Goal: Task Accomplishment & Management: Manage account settings

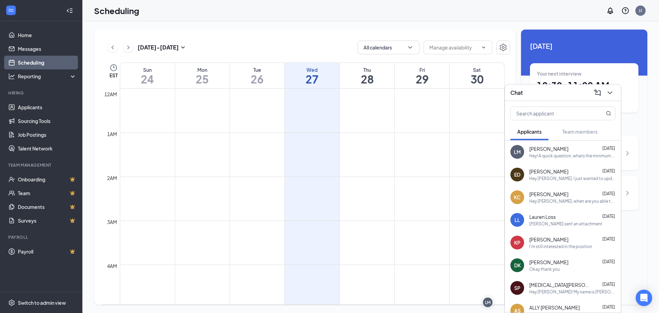
scroll to position [406, 0]
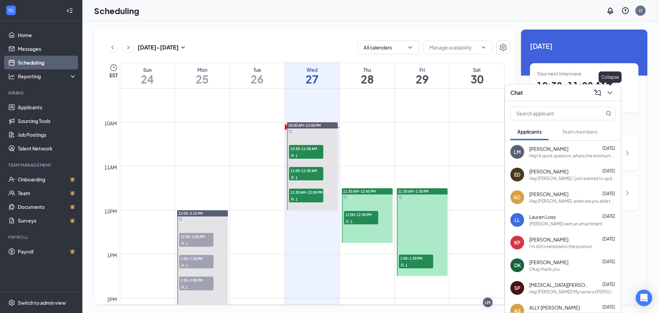
click at [611, 91] on icon "ChevronDown" at bounding box center [610, 93] width 8 height 8
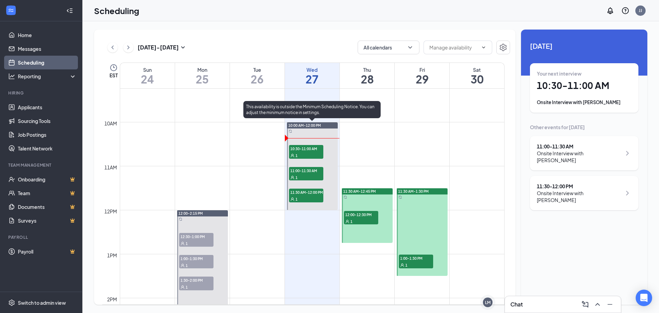
click at [310, 154] on div "1" at bounding box center [306, 155] width 34 height 7
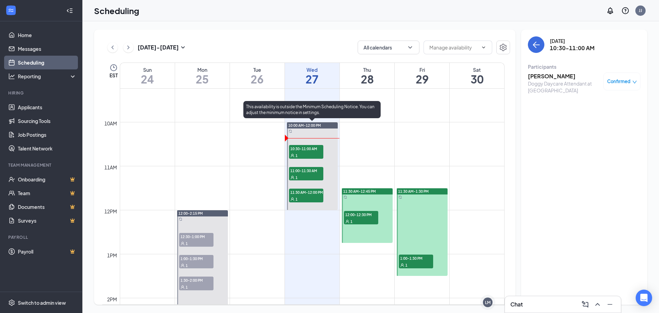
click at [313, 150] on span "10:30-11:00 AM" at bounding box center [306, 148] width 34 height 7
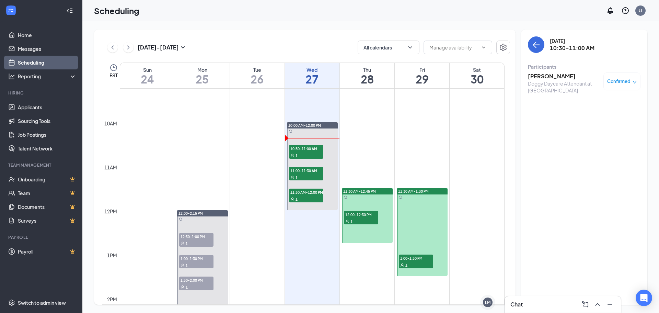
click at [543, 76] on h3 "[PERSON_NAME]" at bounding box center [564, 76] width 72 height 8
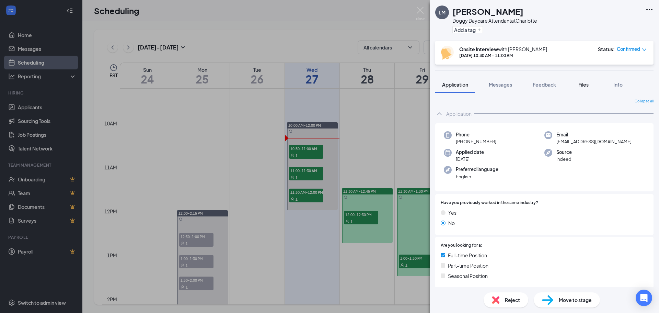
click at [585, 85] on span "Files" at bounding box center [583, 84] width 10 height 6
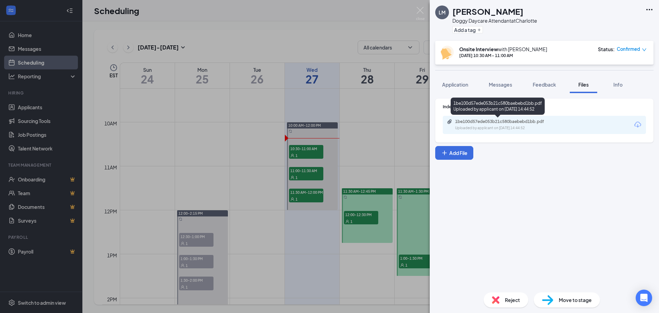
click at [507, 124] on div "1be100d57ede053b21c580baebebd1bb.pdf Uploaded by applicant on [DATE] 14:44:52" at bounding box center [502, 125] width 111 height 12
click at [422, 10] on img at bounding box center [420, 13] width 9 height 13
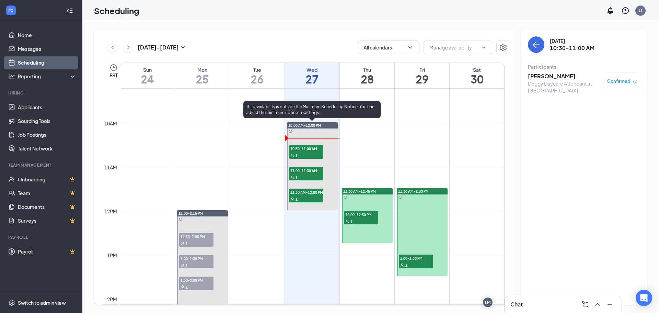
click at [312, 175] on div "1" at bounding box center [306, 177] width 34 height 7
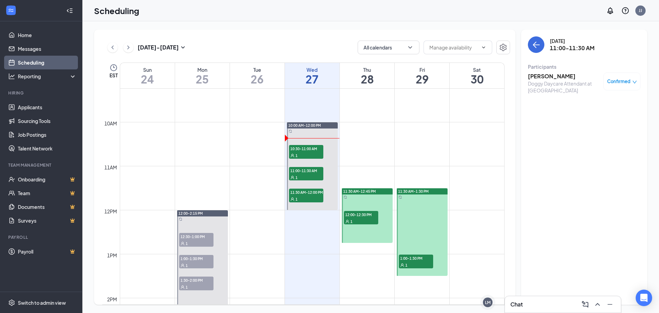
click at [550, 77] on h3 "[PERSON_NAME]" at bounding box center [564, 76] width 72 height 8
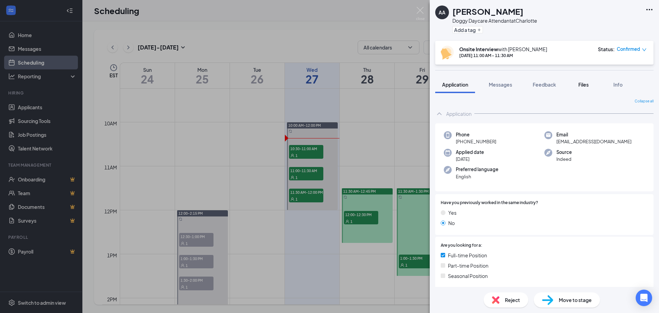
click at [577, 84] on div "Files" at bounding box center [584, 84] width 14 height 7
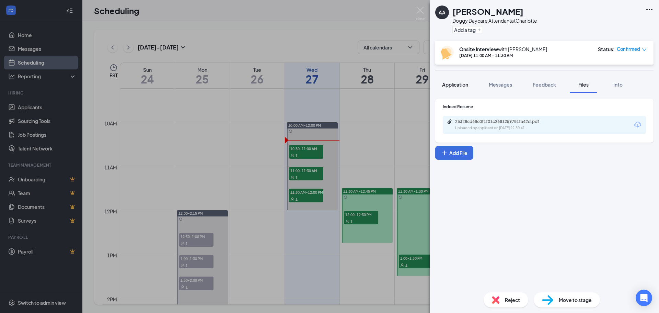
click at [461, 84] on span "Application" at bounding box center [455, 84] width 26 height 6
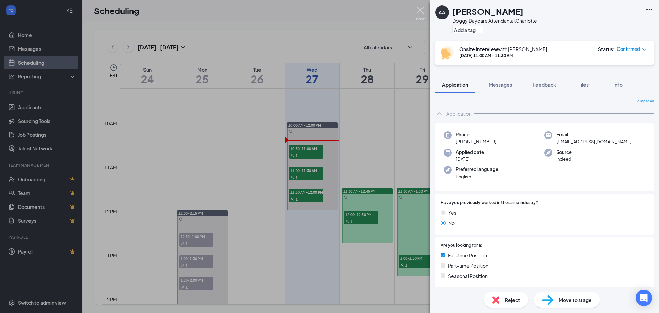
click at [422, 10] on img at bounding box center [420, 13] width 9 height 13
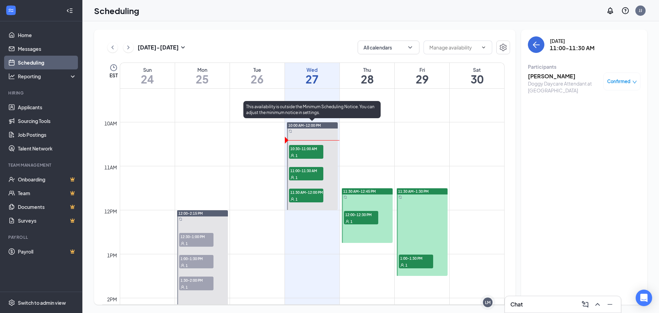
click at [313, 151] on span "10:30-11:00 AM" at bounding box center [306, 148] width 34 height 7
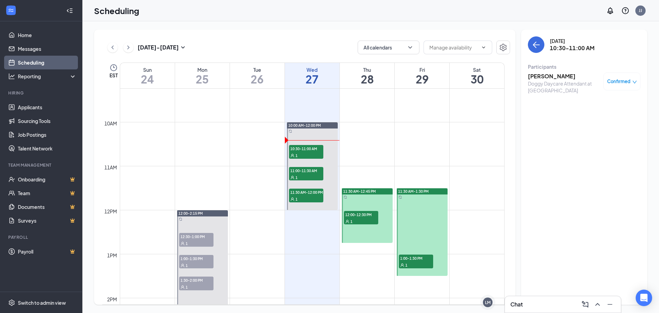
click at [562, 79] on h3 "[PERSON_NAME]" at bounding box center [564, 76] width 72 height 8
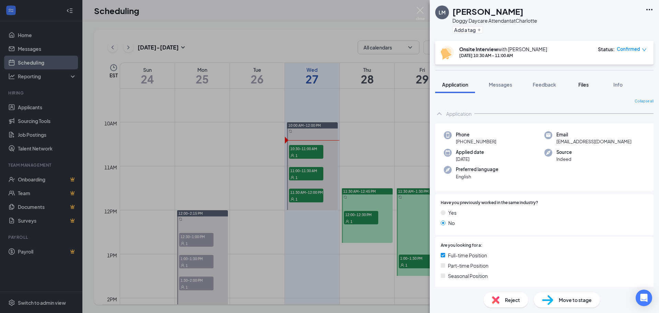
click at [583, 87] on span "Files" at bounding box center [583, 84] width 10 height 6
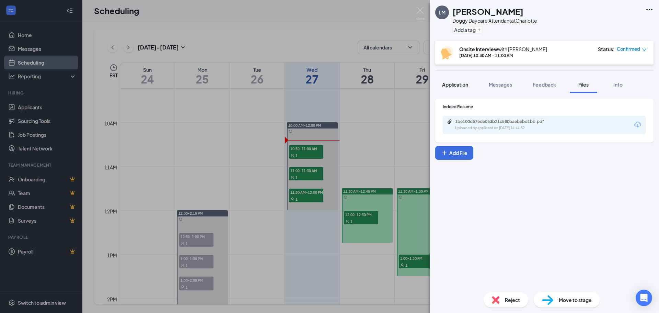
click at [461, 85] on span "Application" at bounding box center [455, 84] width 26 height 6
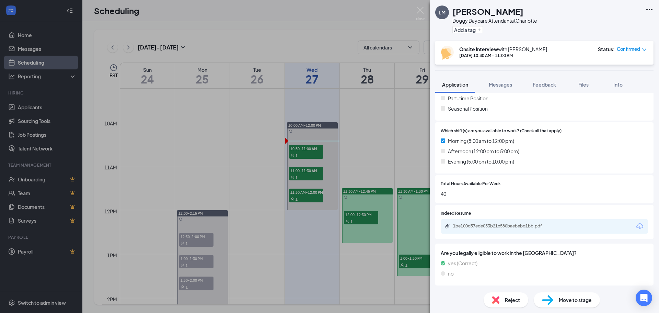
scroll to position [168, 0]
click at [502, 87] on span "Messages" at bounding box center [500, 84] width 23 height 6
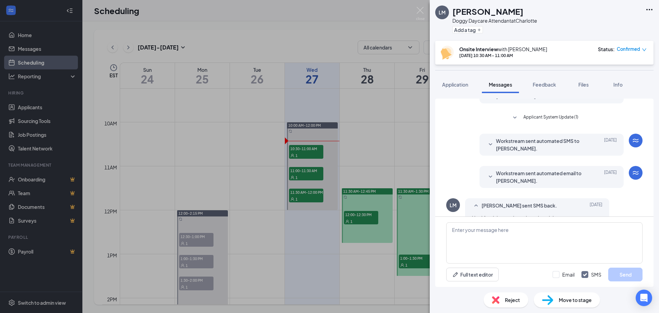
scroll to position [180, 0]
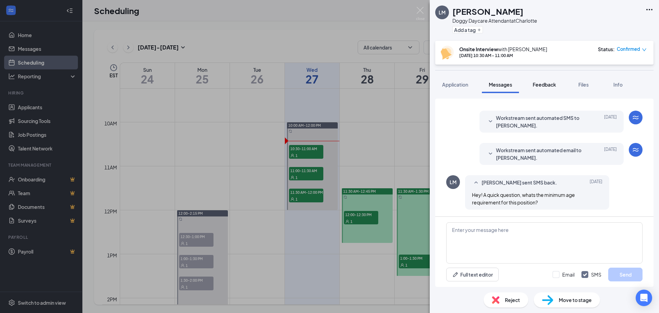
click at [563, 85] on button "Feedback" at bounding box center [544, 84] width 37 height 17
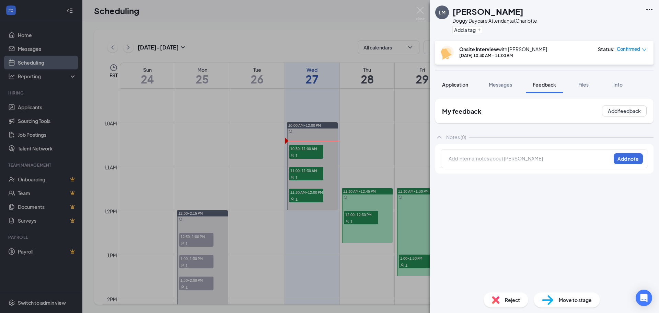
click at [449, 83] on span "Application" at bounding box center [455, 84] width 26 height 6
